Goal: Check status: Check status

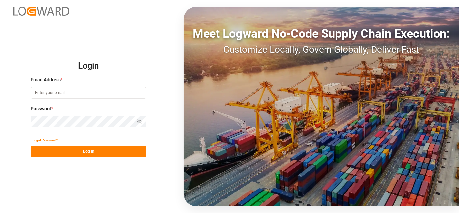
type input "[EMAIL_ADDRESS][PERSON_NAME][DOMAIN_NAME]"
click at [74, 151] on button "Log In" at bounding box center [89, 152] width 116 height 12
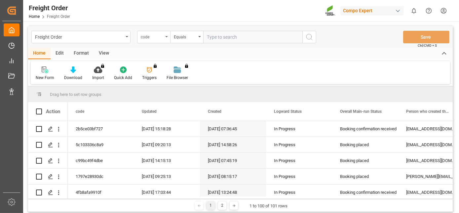
click at [162, 39] on div "code" at bounding box center [152, 36] width 22 height 8
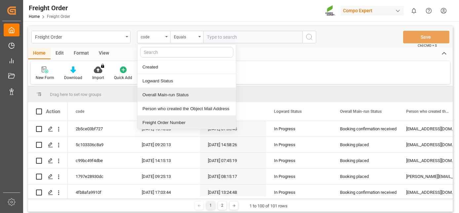
scroll to position [42, 0]
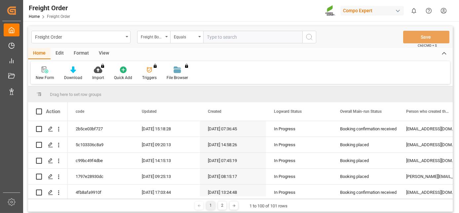
click at [227, 37] on input "text" at bounding box center [252, 37] width 99 height 13
paste input "6200000533"
type input "6200000533"
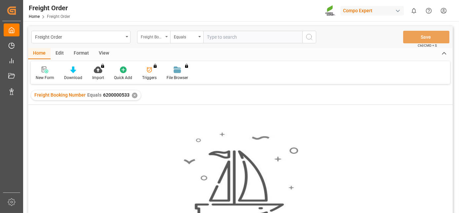
click at [162, 35] on div "Freight Booking Number" at bounding box center [152, 36] width 22 height 8
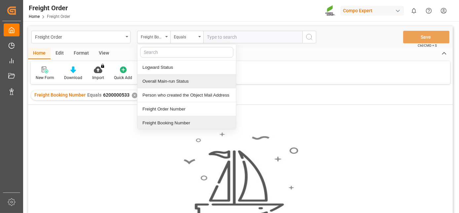
scroll to position [55, 0]
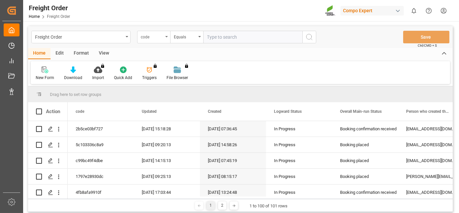
click at [155, 38] on div "code" at bounding box center [152, 36] width 22 height 8
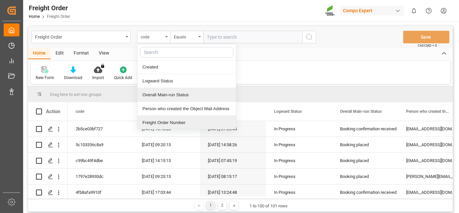
scroll to position [42, 0]
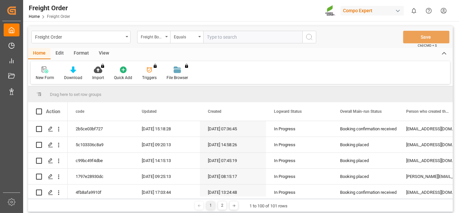
click at [222, 40] on input "text" at bounding box center [252, 37] width 99 height 13
paste input "6200000023"
type input "6200000023"
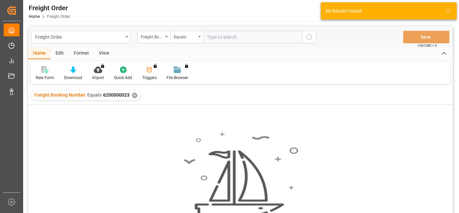
click at [134, 95] on div "✕" at bounding box center [135, 95] width 6 height 6
